Goal: Check status

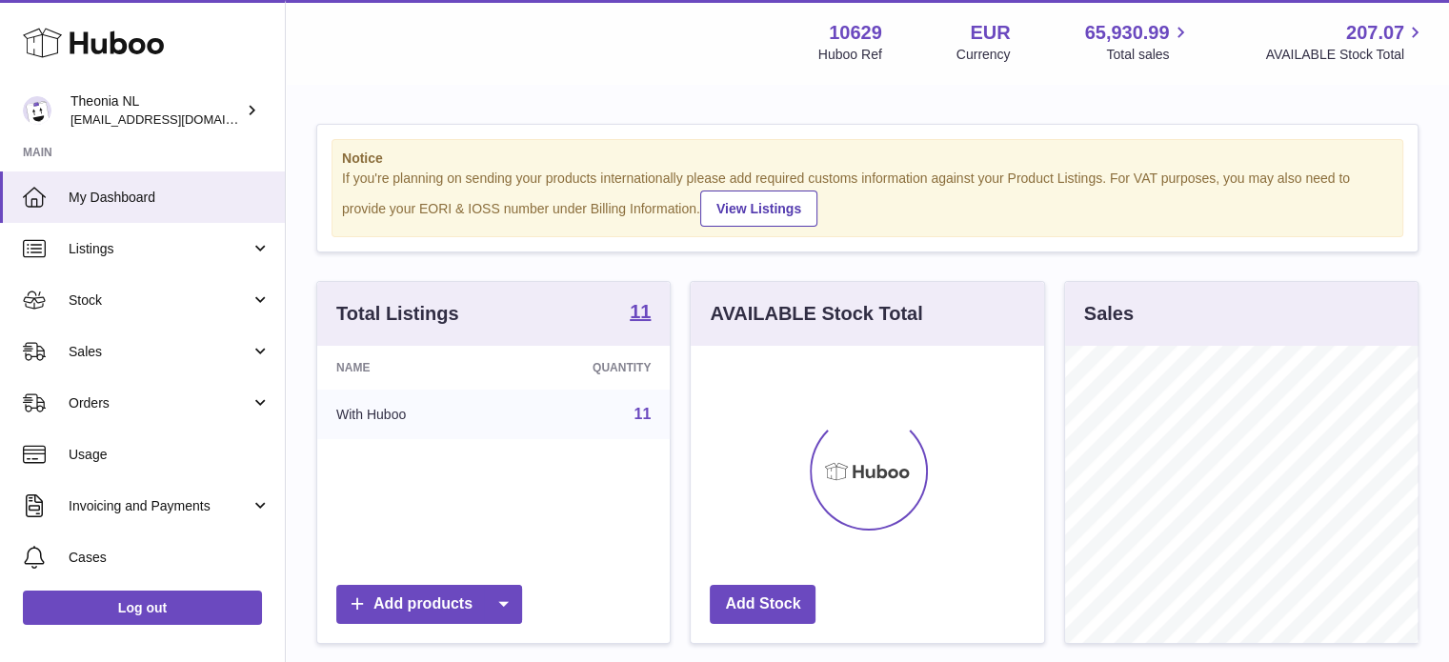
scroll to position [297, 357]
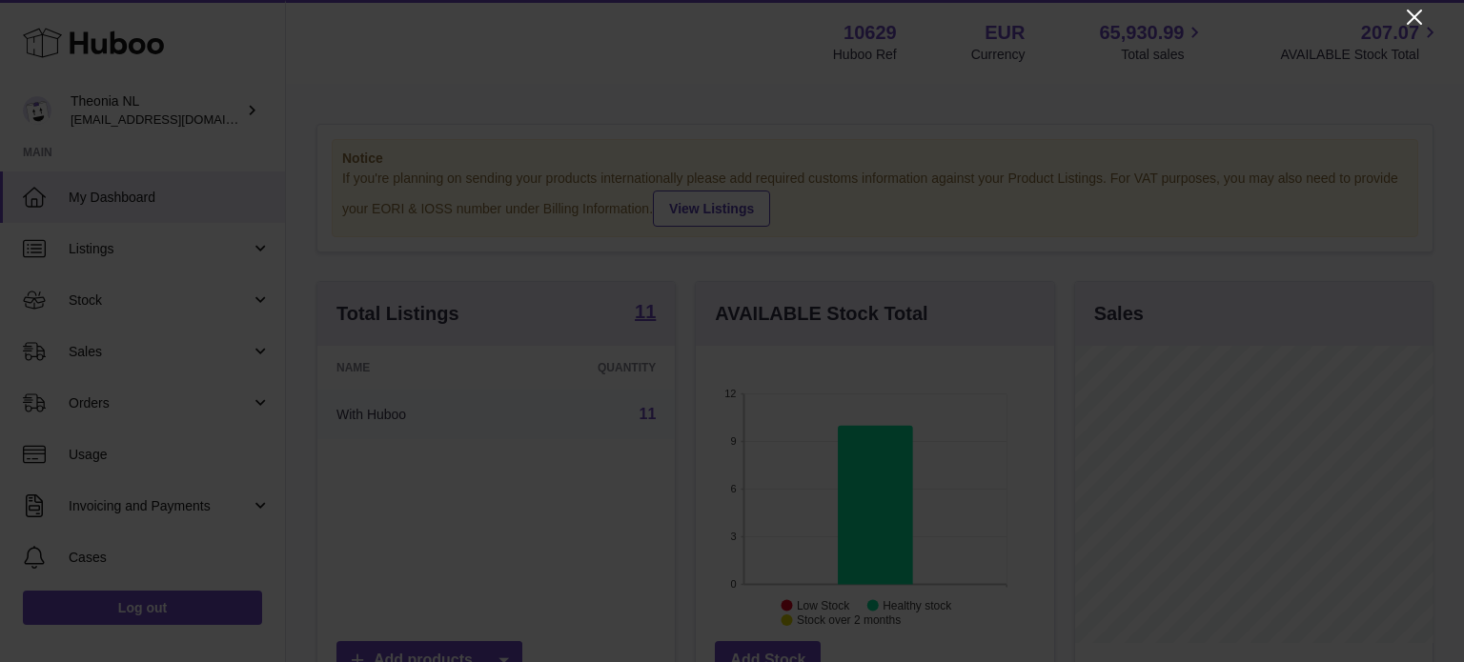
click at [1410, 8] on icon "Close" at bounding box center [1414, 17] width 23 height 23
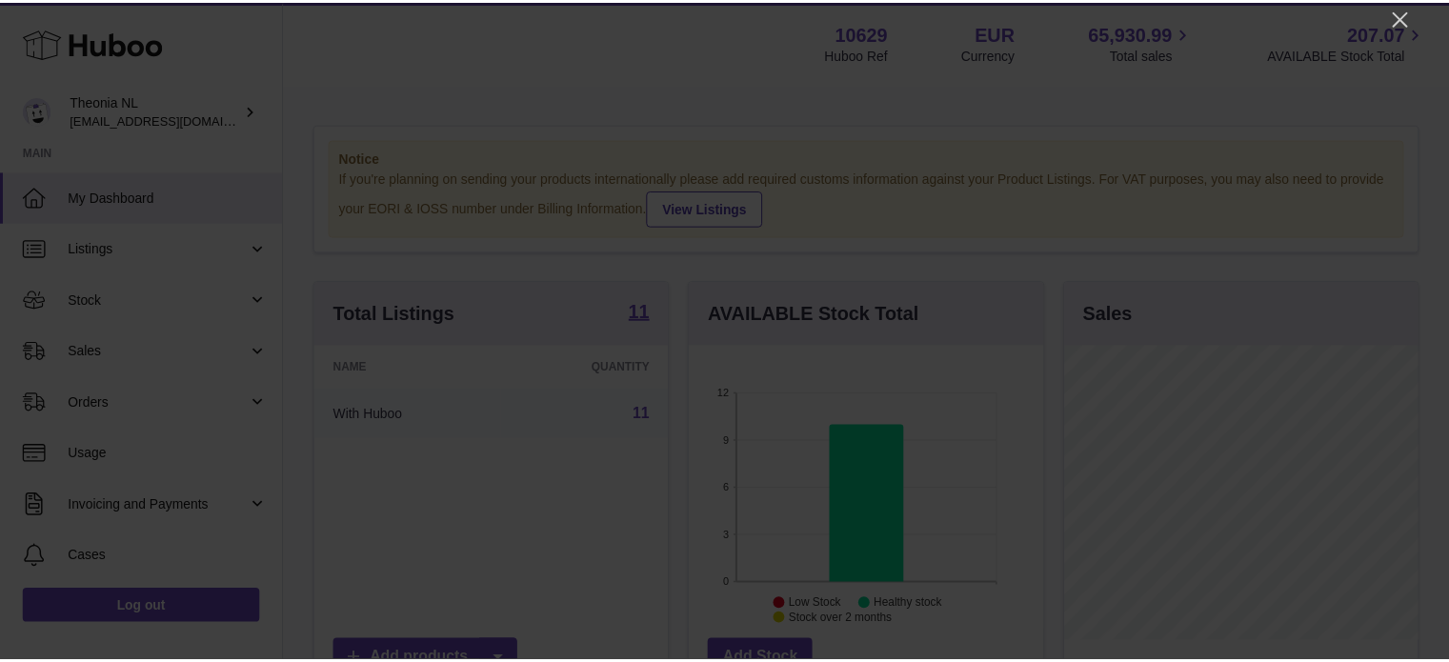
scroll to position [952531, 952475]
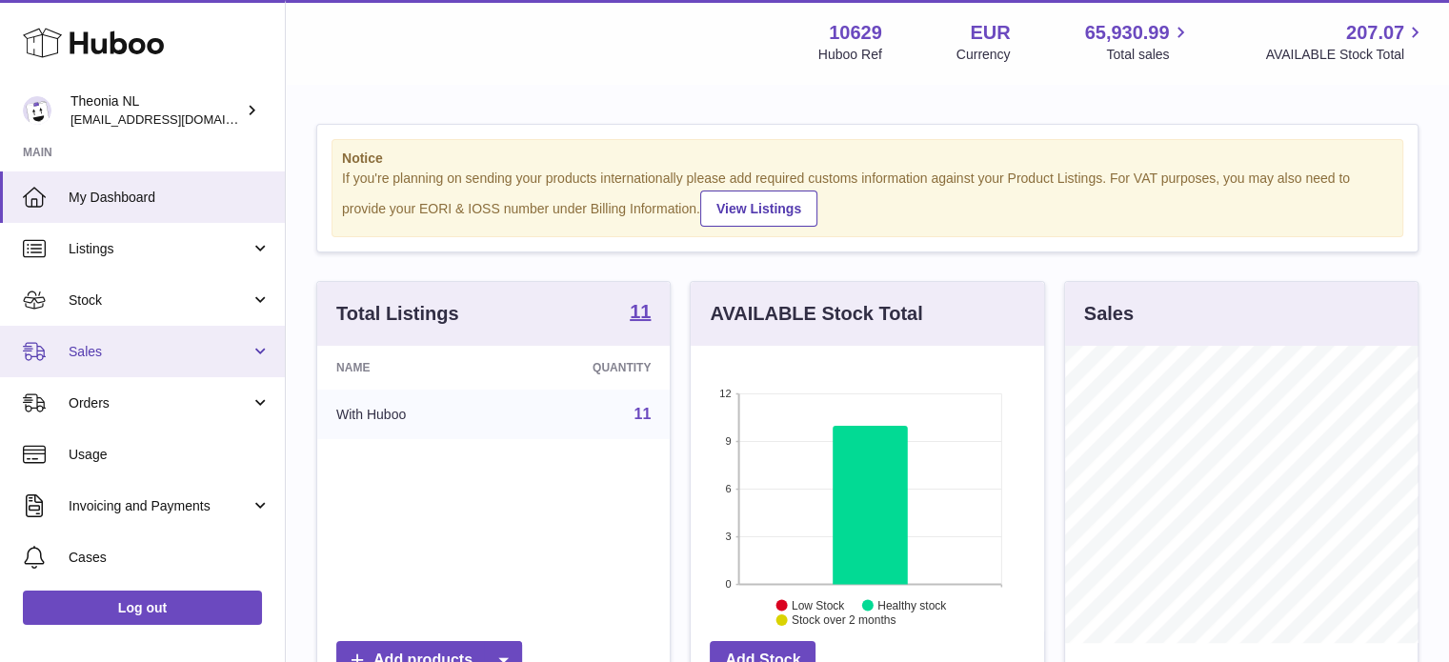
click at [219, 343] on span "Sales" at bounding box center [160, 352] width 182 height 18
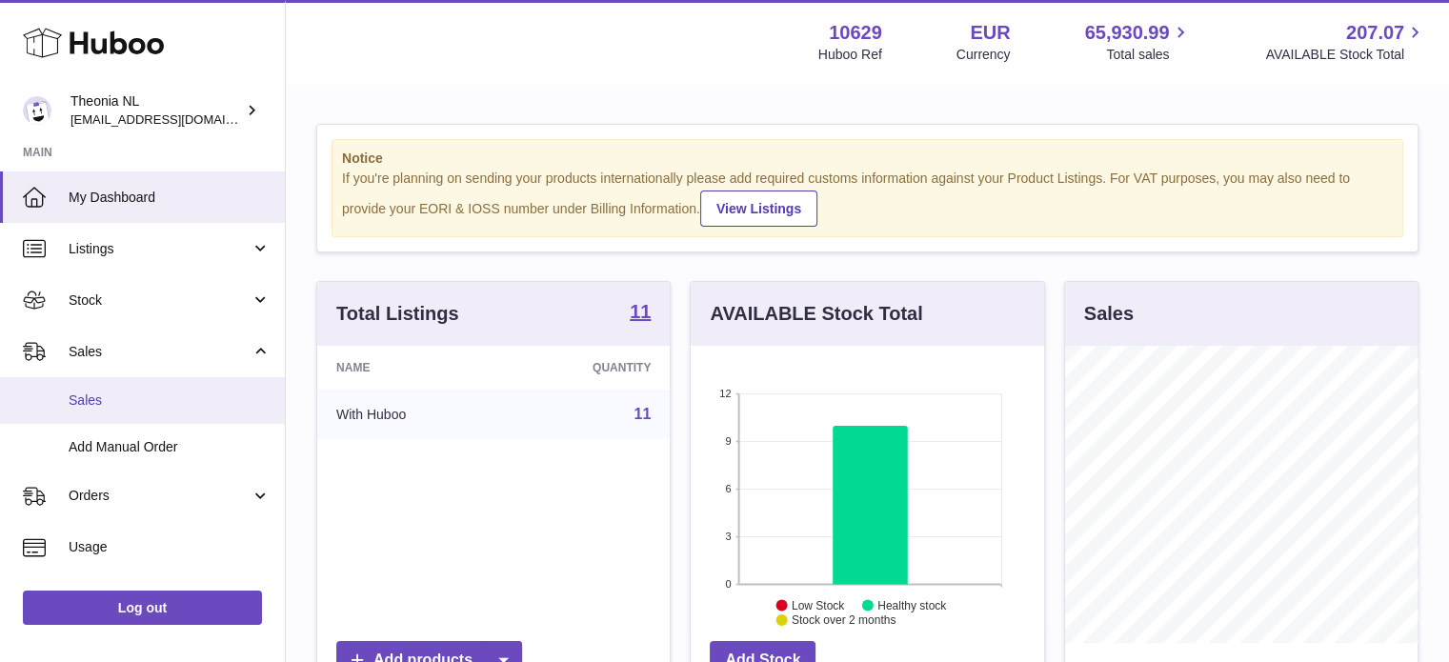
click at [205, 405] on span "Sales" at bounding box center [170, 401] width 202 height 18
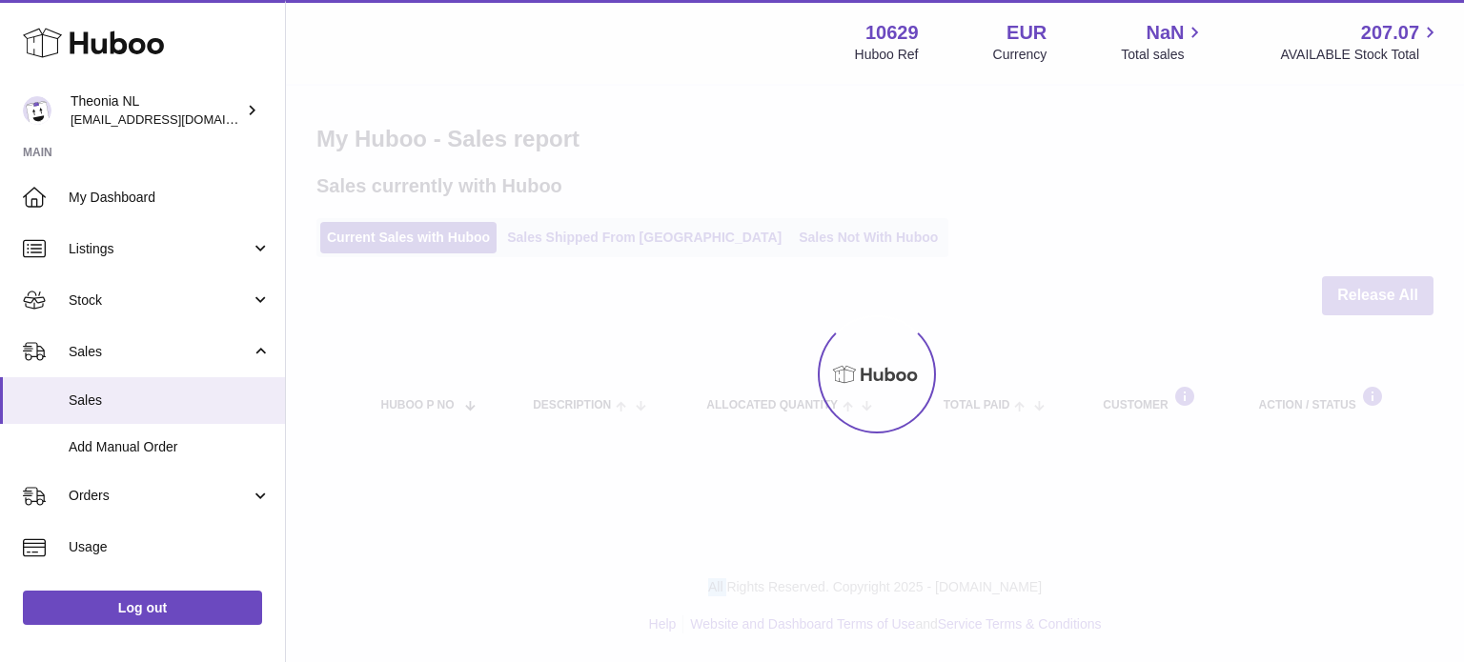
click at [617, 225] on div at bounding box center [875, 374] width 1178 height 576
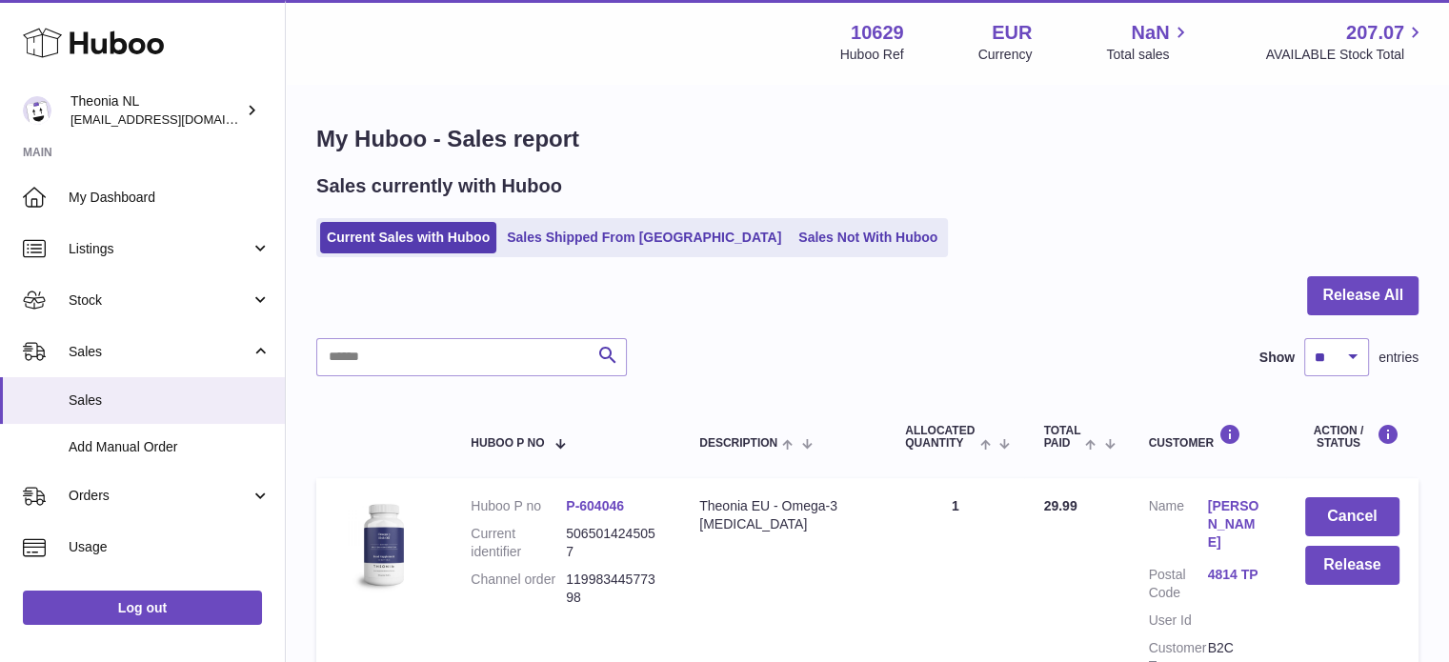
click at [617, 232] on link "Sales Shipped From [GEOGRAPHIC_DATA]" at bounding box center [644, 237] width 288 height 31
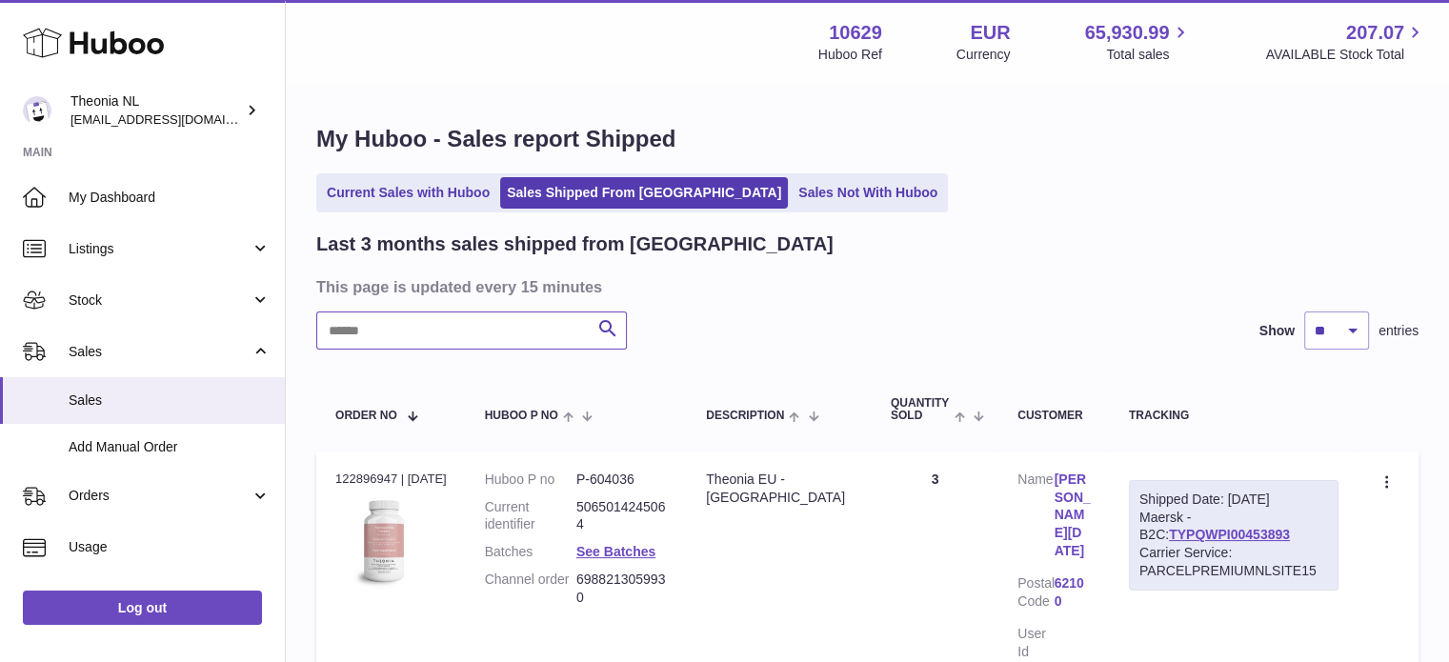
click at [516, 338] on input "text" at bounding box center [471, 331] width 311 height 38
paste input "**********"
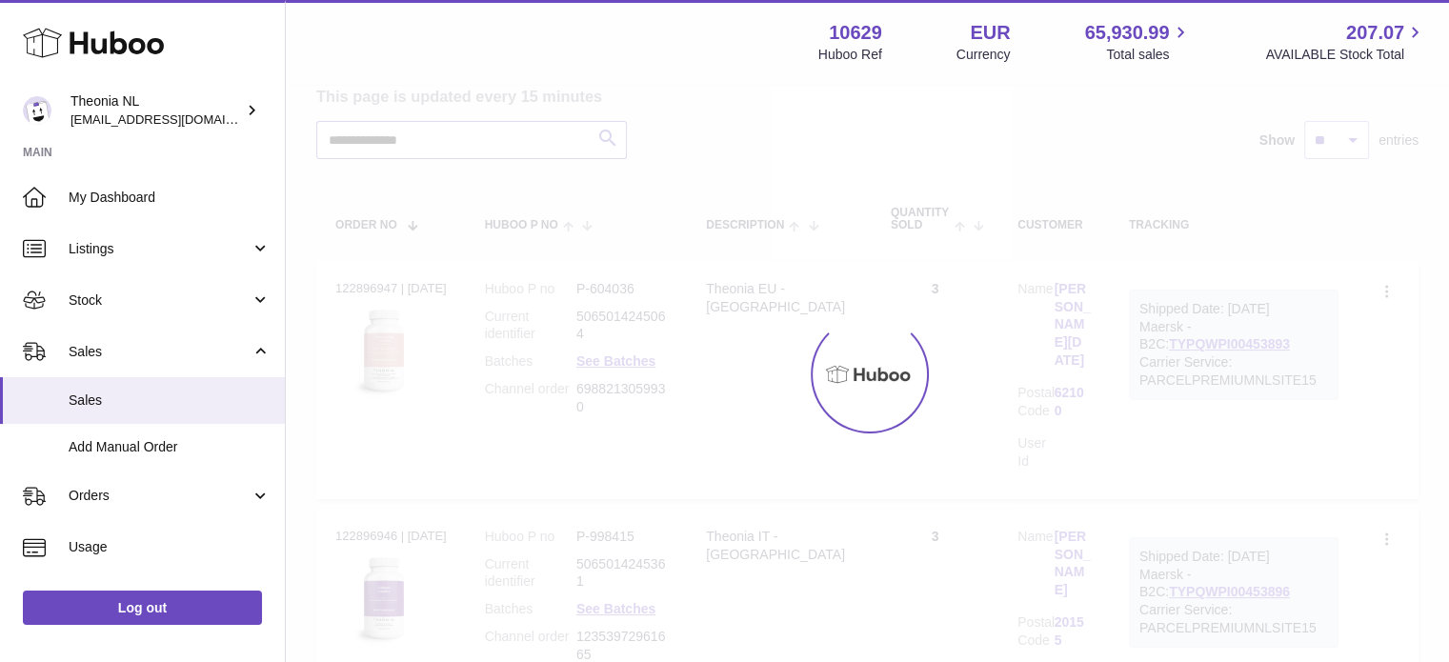
scroll to position [181, 0]
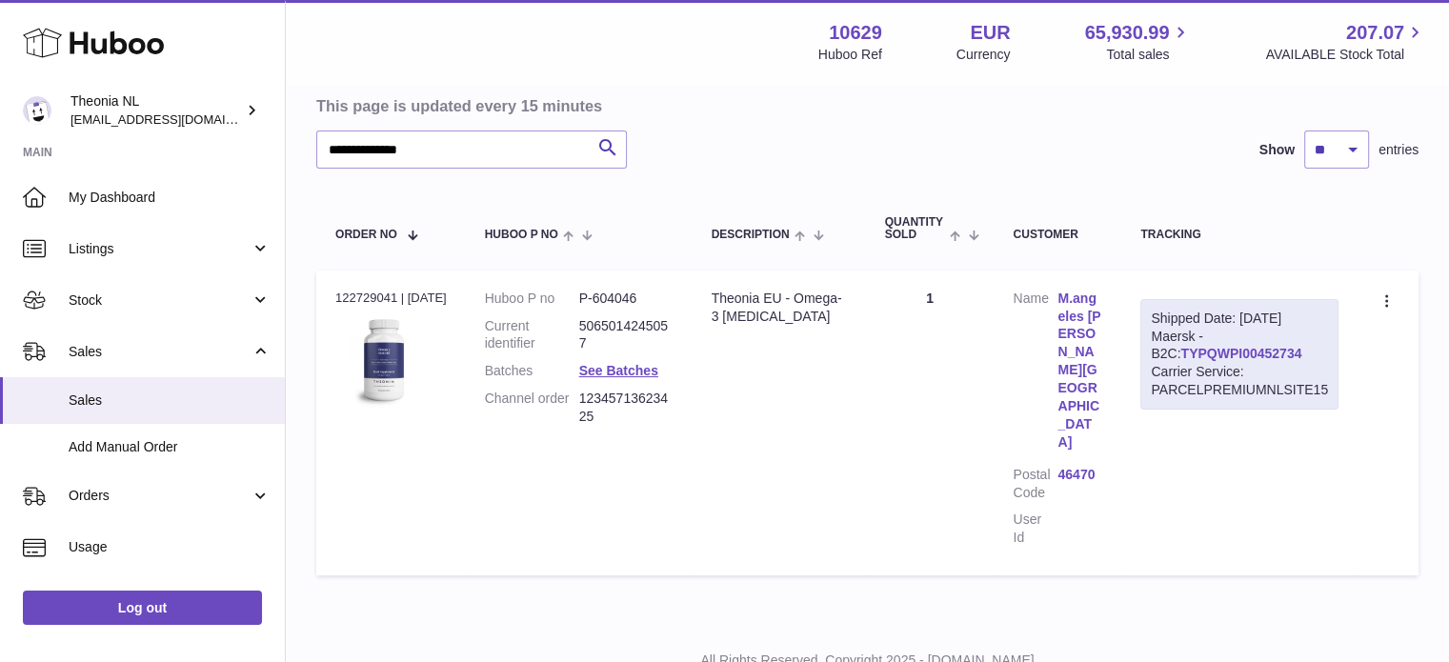
click at [1185, 346] on link "TYPQWPI00452734" at bounding box center [1241, 353] width 121 height 15
drag, startPoint x: 540, startPoint y: 136, endPoint x: 0, endPoint y: 80, distance: 543.2
click at [0, 91] on div "**********" at bounding box center [724, 277] width 1449 height 917
paste input "text"
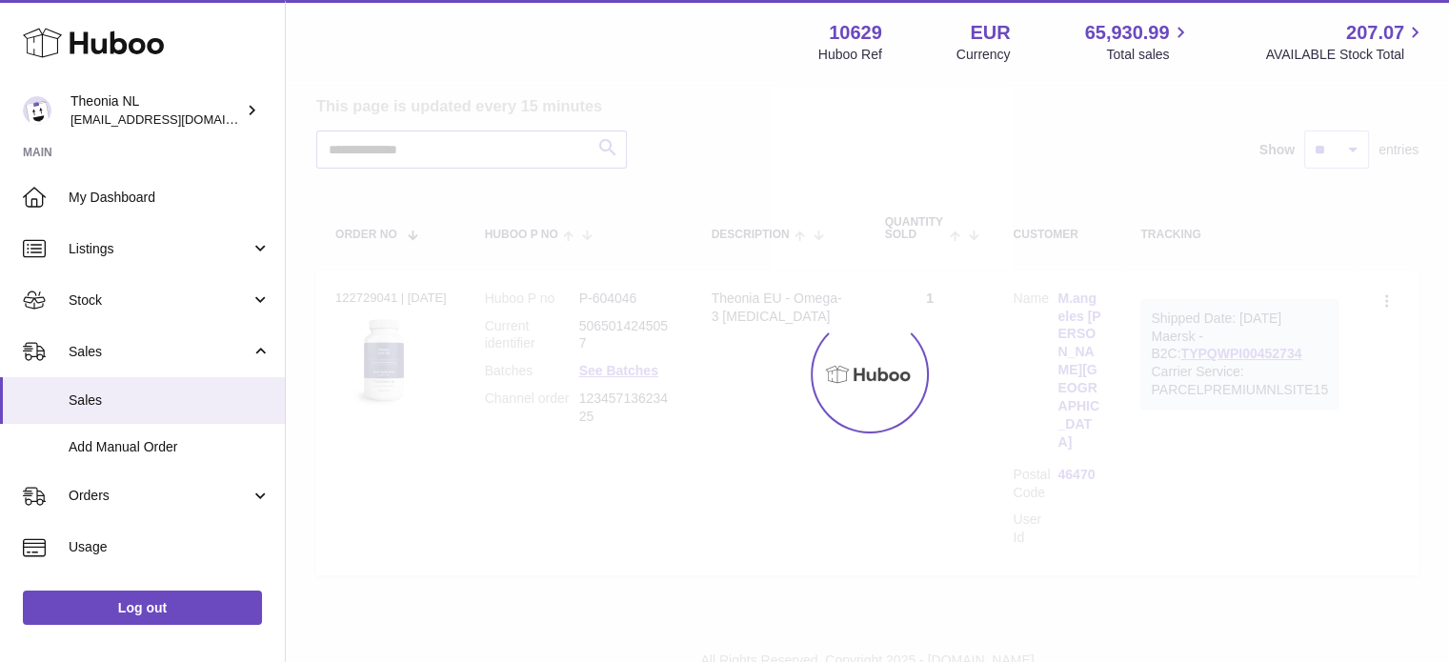
scroll to position [163, 0]
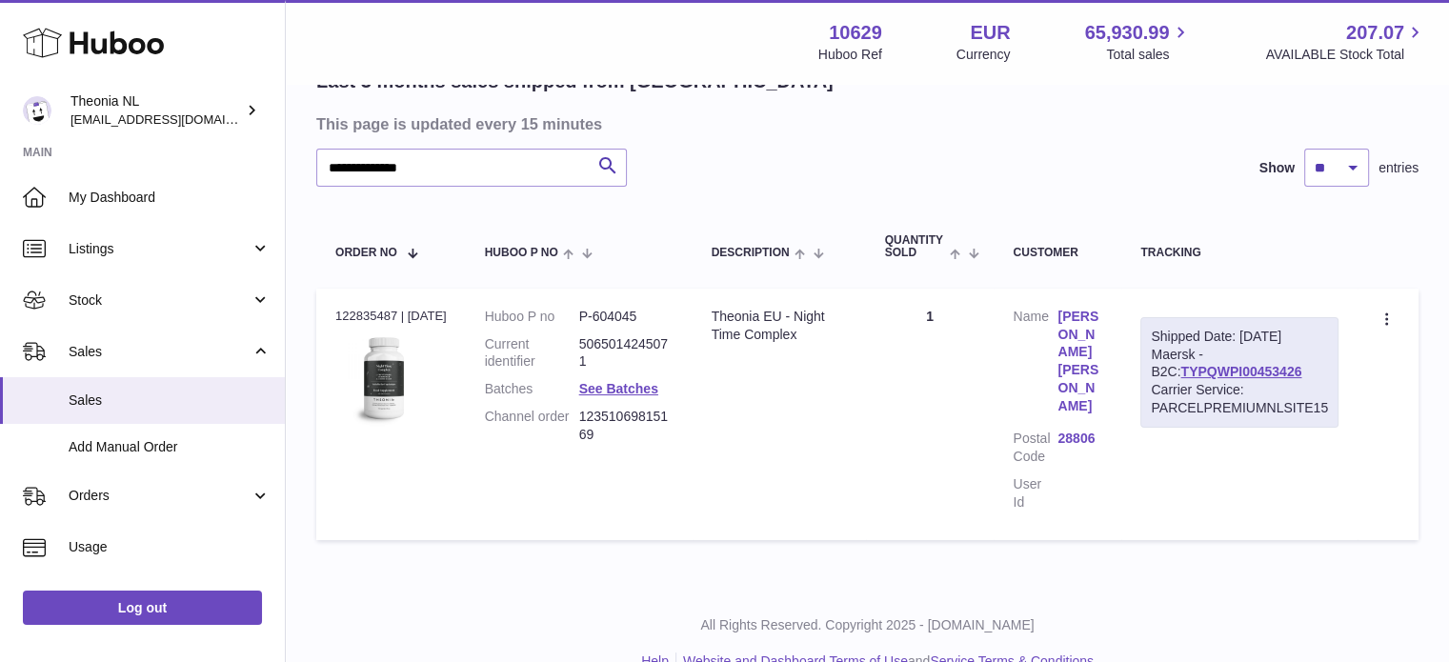
click at [1185, 383] on div "Carrier Service: PARCELPREMIUMNLSITE15" at bounding box center [1239, 399] width 177 height 36
click at [1186, 378] on div "Shipped Date: [DATE] Maersk - B2C: TYPQWPI00453426 Carrier Service: PARCELPREMI…" at bounding box center [1240, 372] width 198 height 111
click at [1187, 378] on div "Shipped Date: [DATE] Maersk - B2C: TYPQWPI00453426 Carrier Service: PARCELPREMI…" at bounding box center [1240, 372] width 198 height 111
click at [1193, 372] on link "TYPQWPI00453426" at bounding box center [1241, 371] width 121 height 15
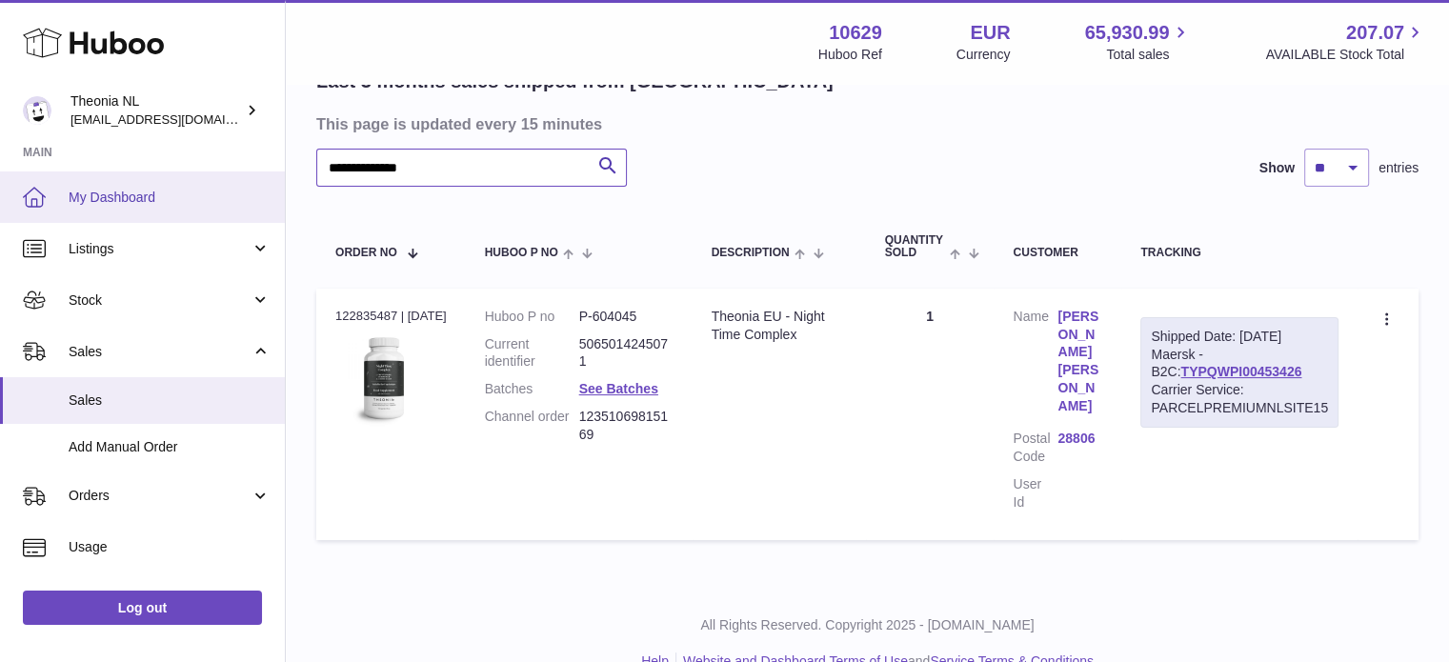
drag, startPoint x: 374, startPoint y: 182, endPoint x: 29, endPoint y: 196, distance: 345.2
click at [0, 186] on div "**********" at bounding box center [724, 268] width 1449 height 862
paste input "text"
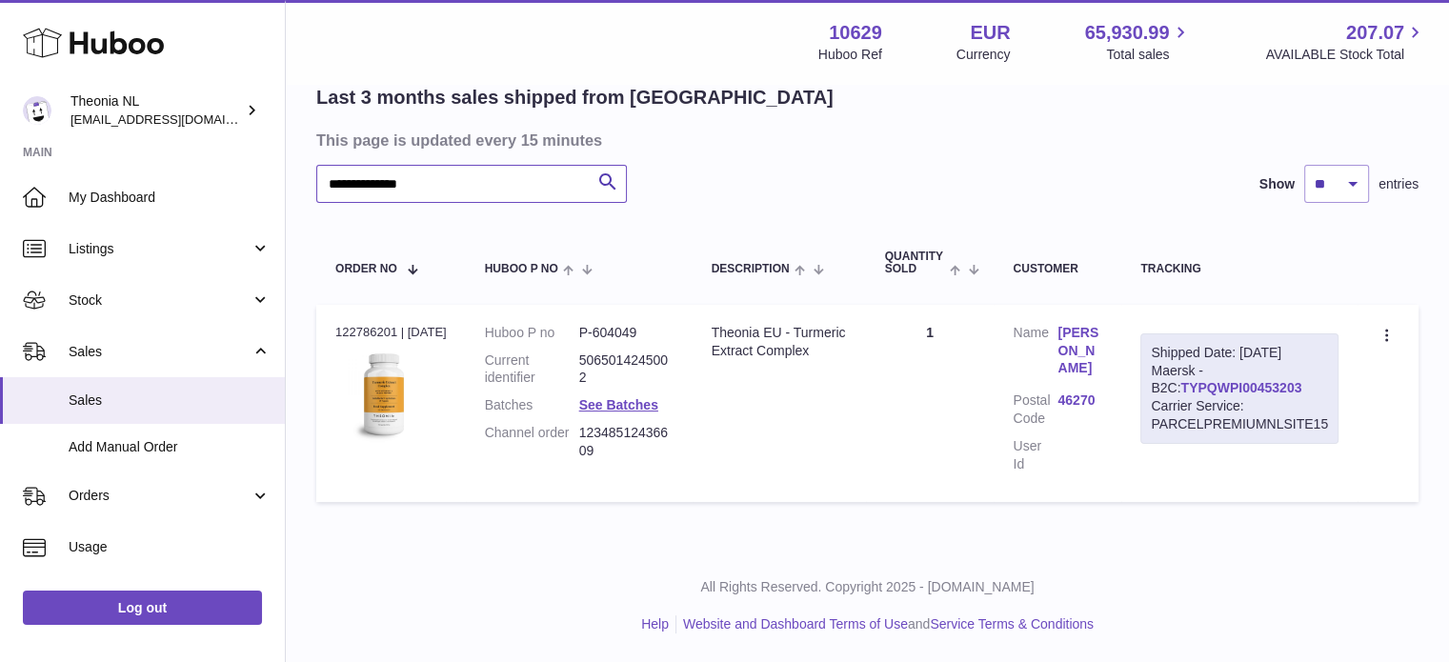
type input "**********"
click at [1187, 380] on link "TYPQWPI00453203" at bounding box center [1241, 387] width 121 height 15
